Goal: Navigation & Orientation: Find specific page/section

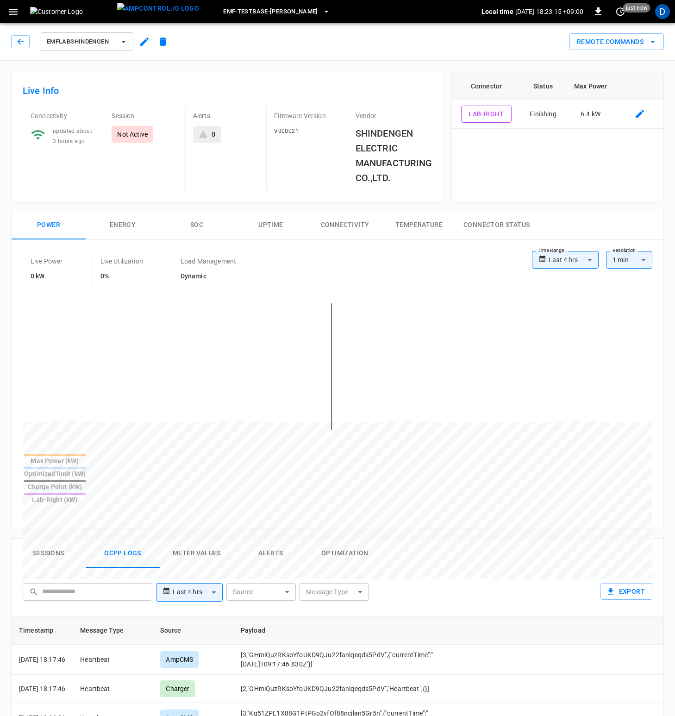
click at [281, 10] on span "eMF-Testbase-[PERSON_NAME]" at bounding box center [270, 11] width 95 height 11
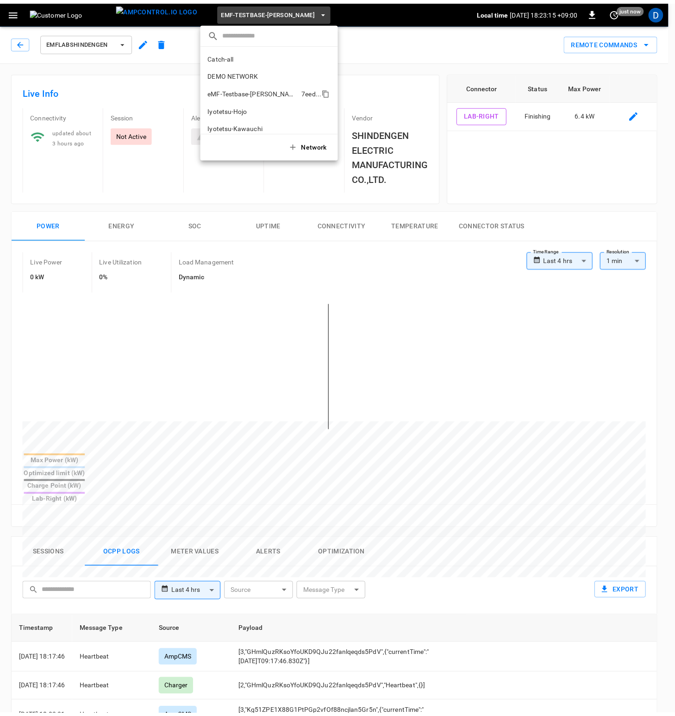
scroll to position [32, 0]
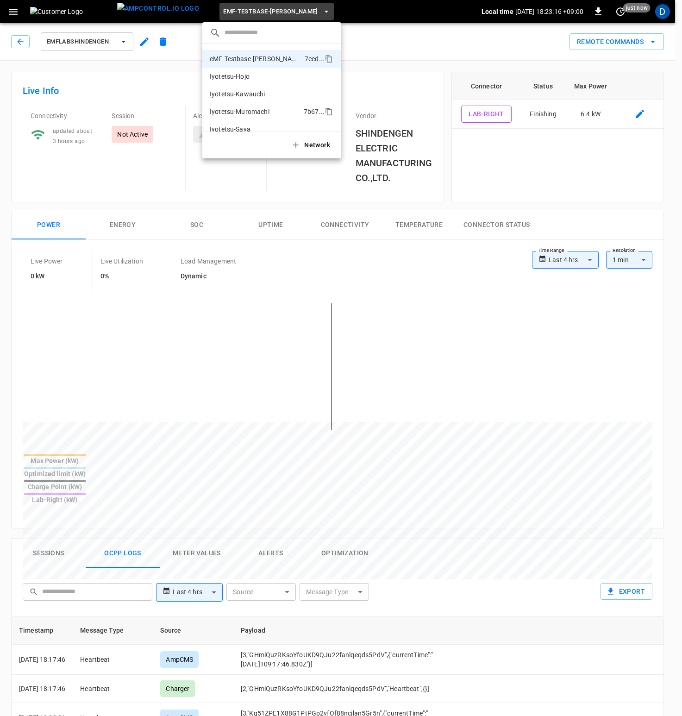
click at [263, 108] on p "Iyotetsu-Muromachi" at bounding box center [255, 111] width 90 height 9
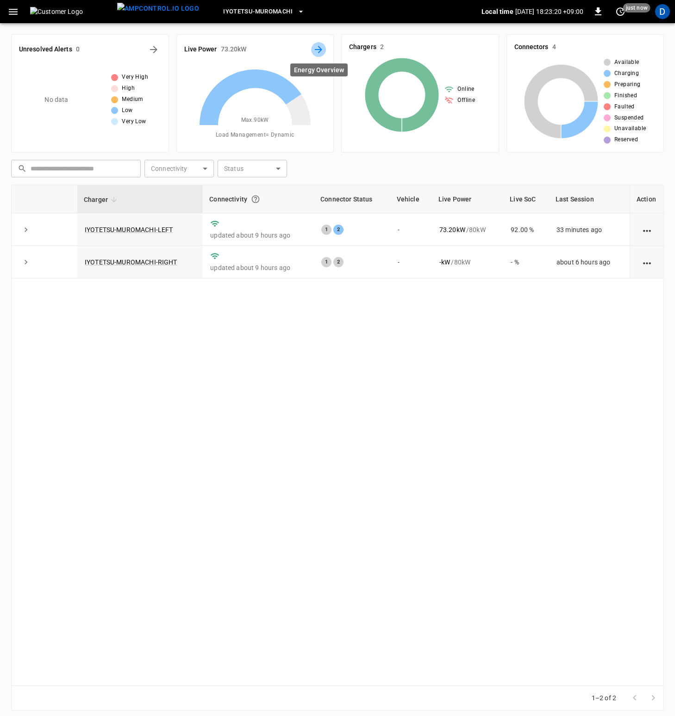
click at [321, 46] on icon "Energy Overview" at bounding box center [318, 49] width 11 height 11
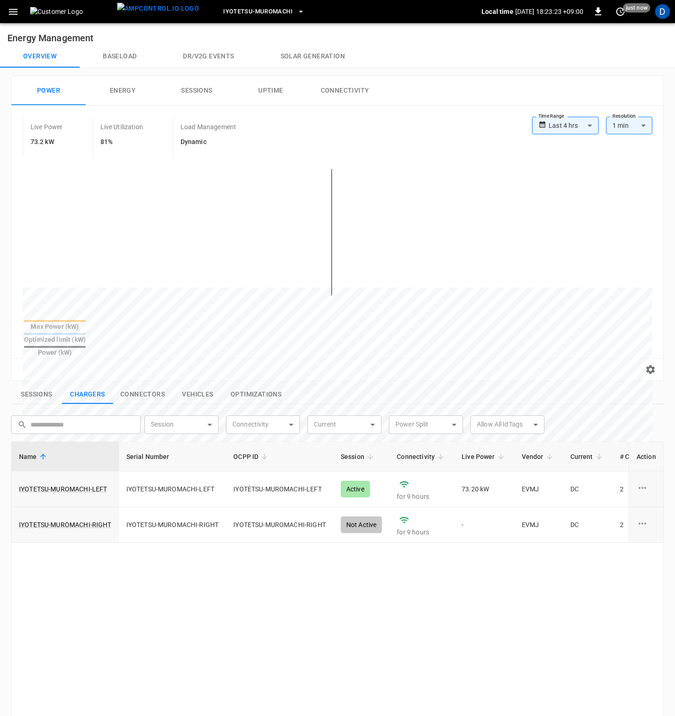
click at [124, 58] on button "Baseload" at bounding box center [120, 56] width 80 height 22
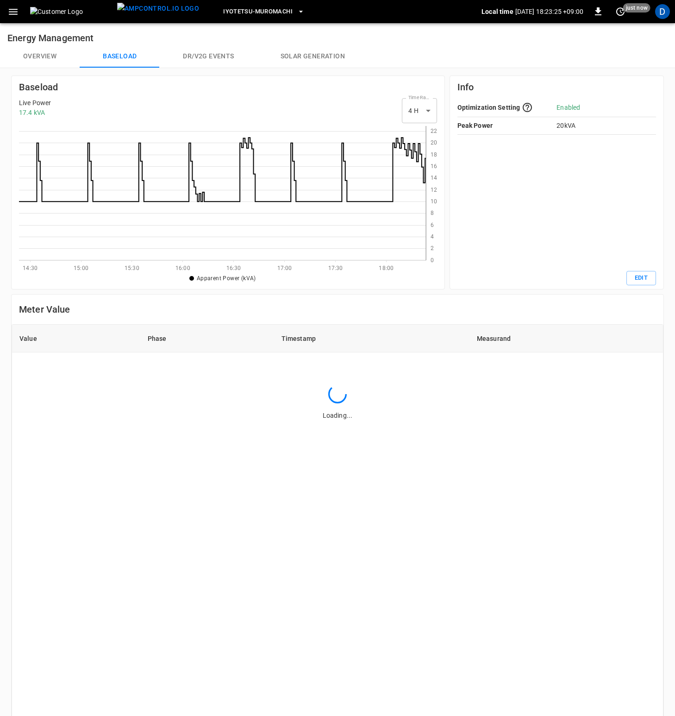
scroll to position [127, 400]
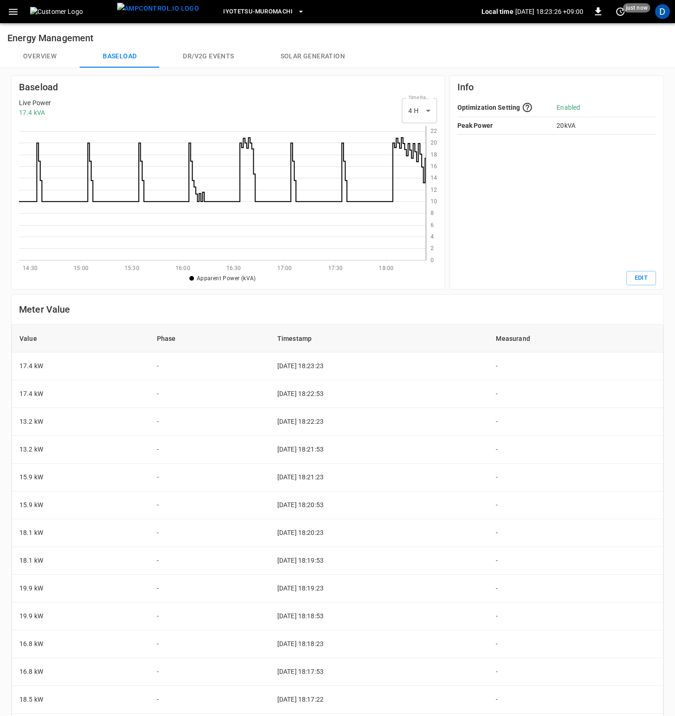
click at [49, 57] on button "Overview" at bounding box center [40, 56] width 80 height 22
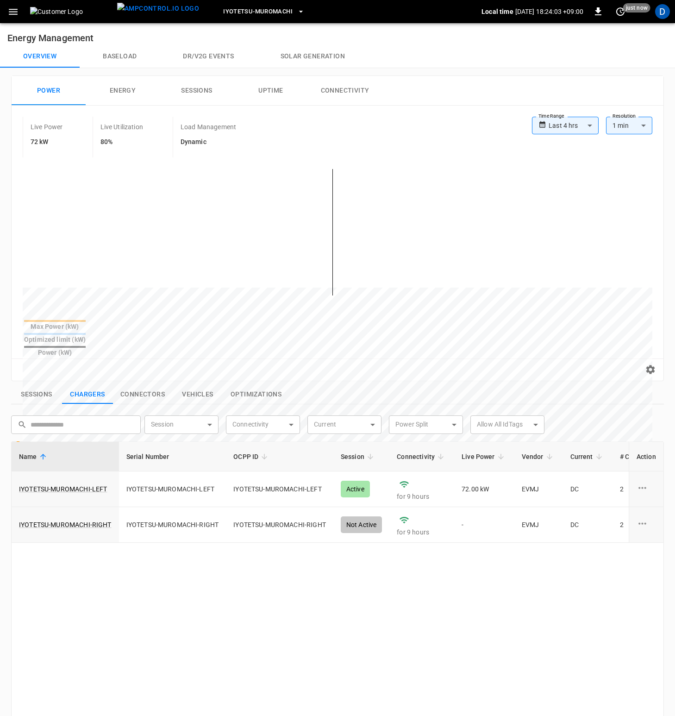
click at [125, 61] on button "Baseload" at bounding box center [120, 56] width 80 height 22
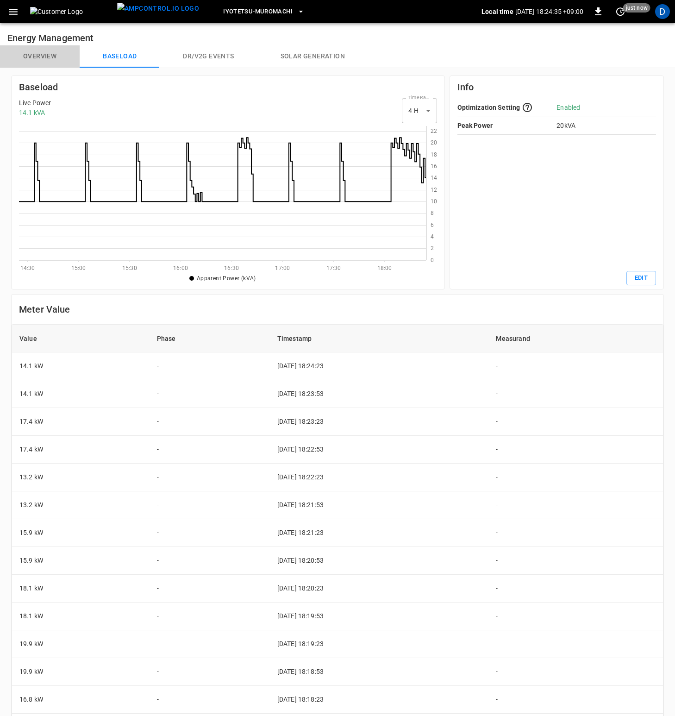
click at [47, 55] on button "Overview" at bounding box center [40, 56] width 80 height 22
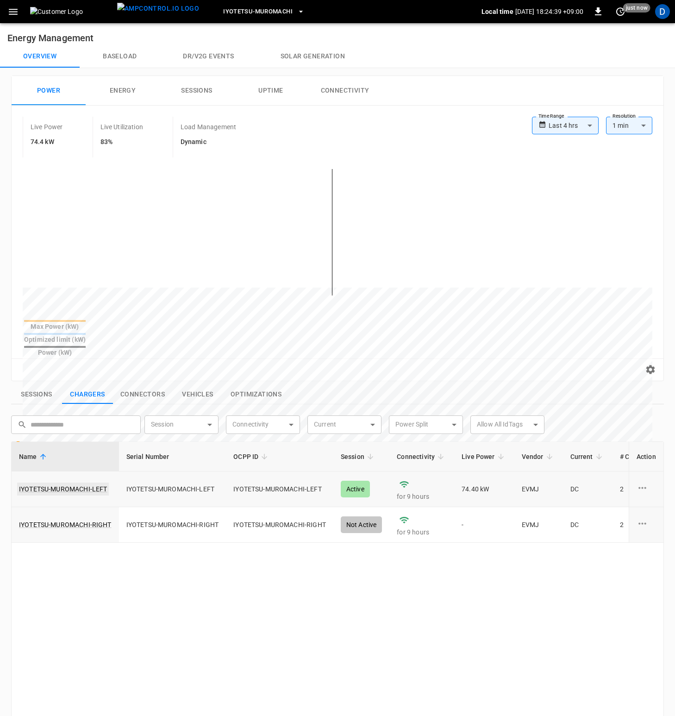
click at [97, 483] on link "IYOTETSU-MUROMACHI-LEFT" at bounding box center [63, 489] width 92 height 13
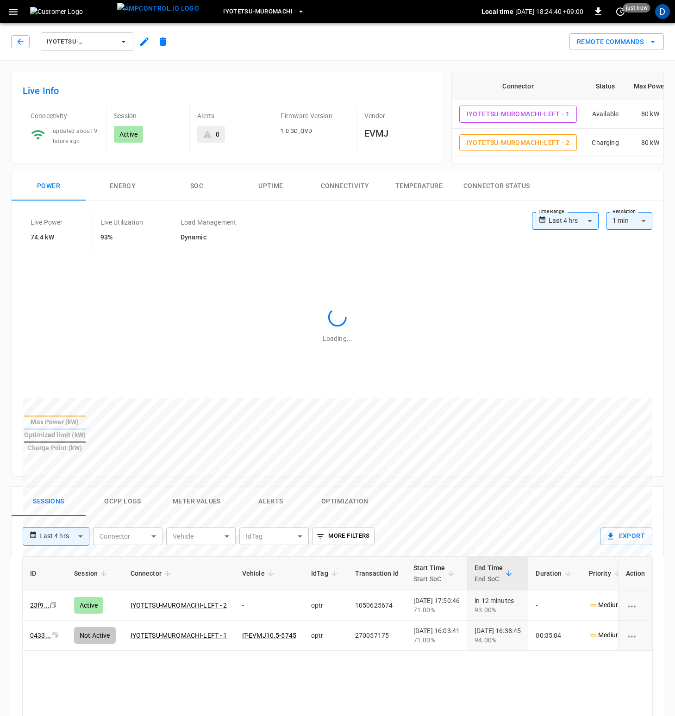
scroll to position [122, 0]
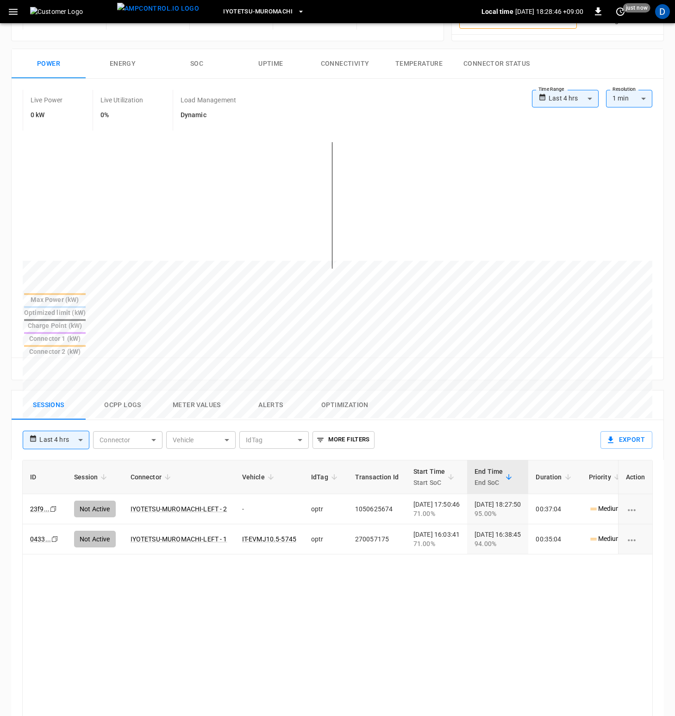
click at [60, 11] on img at bounding box center [71, 11] width 83 height 9
